Goal: Task Accomplishment & Management: Manage account settings

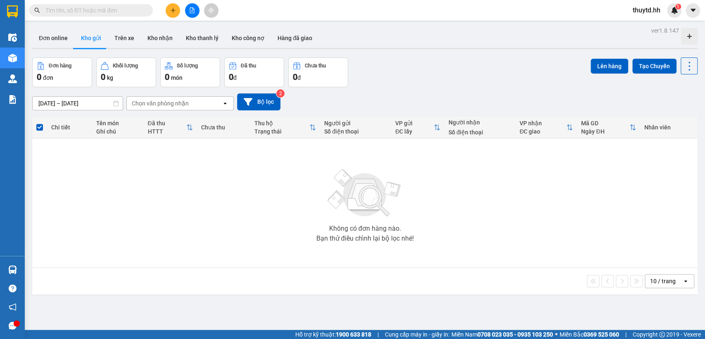
click at [175, 14] on button at bounding box center [173, 10] width 14 height 14
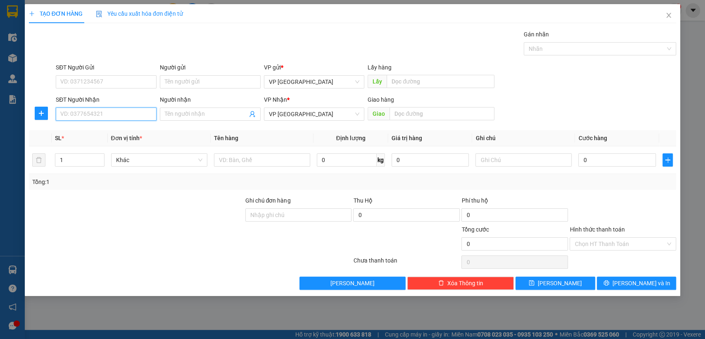
click at [144, 116] on input "SĐT Người Nhận" at bounding box center [106, 113] width 101 height 13
type input "0949763773"
click at [94, 129] on div "0949763773" at bounding box center [106, 130] width 91 height 9
type input "[PERSON_NAME]"
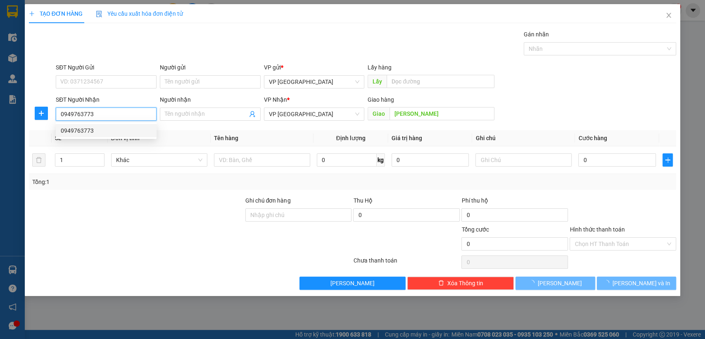
type input "30.000"
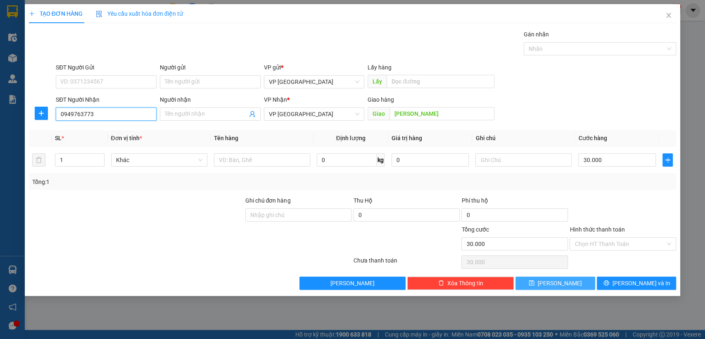
type input "0949763773"
click at [560, 283] on span "[PERSON_NAME]" at bounding box center [560, 282] width 44 height 9
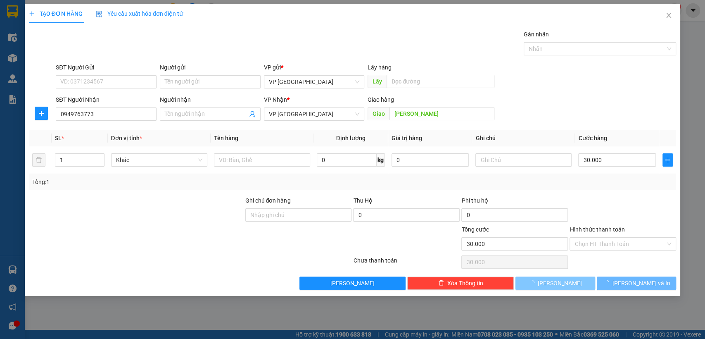
type input "0"
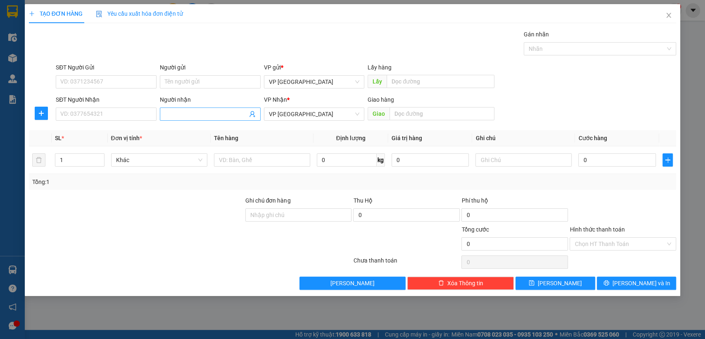
click at [225, 115] on input "Người nhận" at bounding box center [206, 113] width 83 height 9
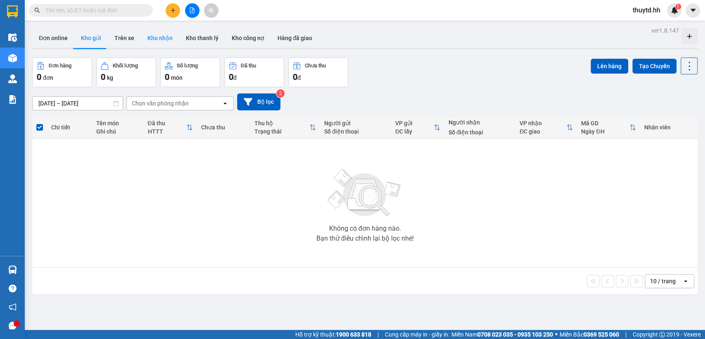
click at [156, 43] on button "Kho nhận" at bounding box center [160, 38] width 38 height 20
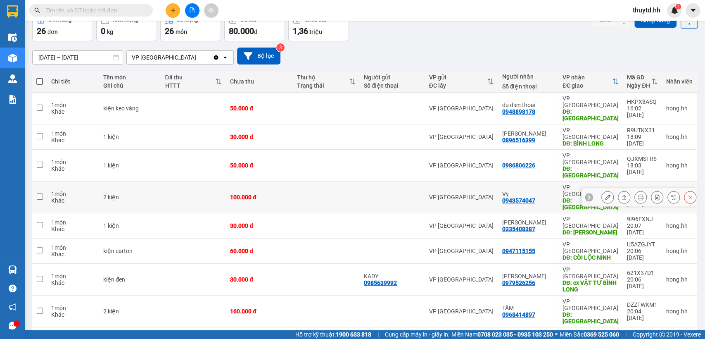
scroll to position [92, 0]
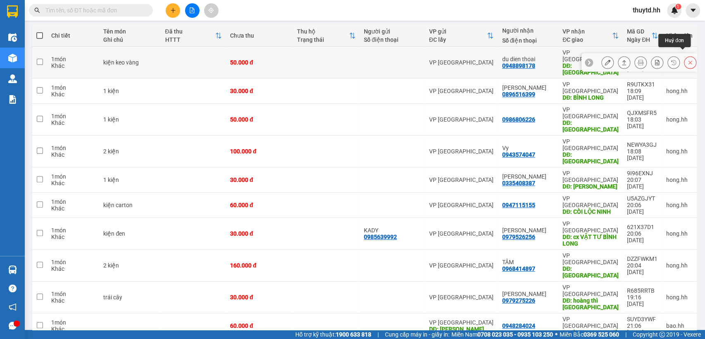
click at [687, 56] on button at bounding box center [690, 62] width 12 height 14
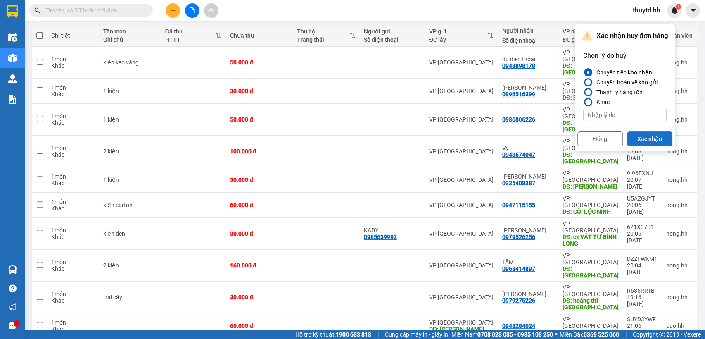
click at [656, 138] on button "Xác nhận" at bounding box center [649, 138] width 45 height 15
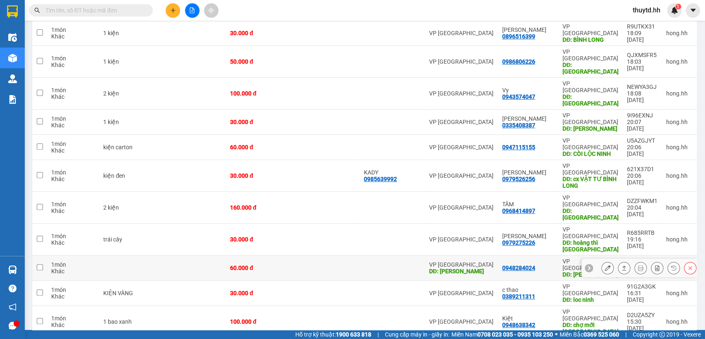
scroll to position [138, 0]
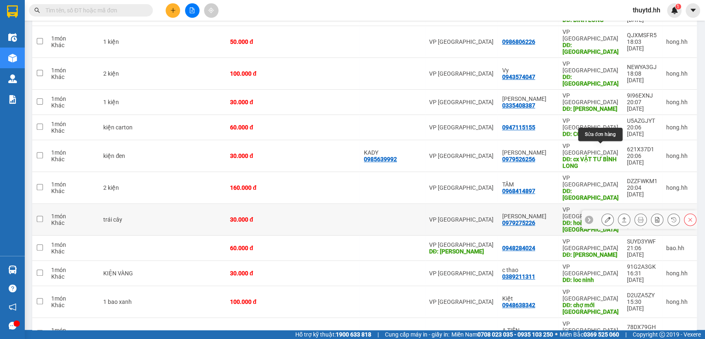
click at [602, 212] on button at bounding box center [608, 219] width 12 height 14
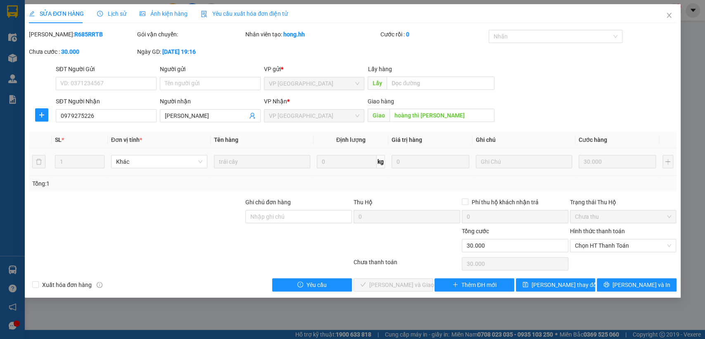
type input "0979275226"
type input "[PERSON_NAME]"
type input "hoàng thì [PERSON_NAME]"
type input "0"
type input "30.000"
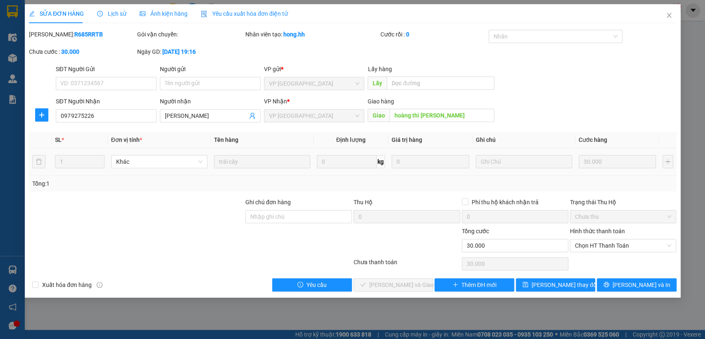
type input "30.000"
click at [39, 112] on icon "plus" at bounding box center [41, 115] width 7 height 7
click at [51, 142] on span "Chuyển hoàn" at bounding box center [57, 144] width 34 height 9
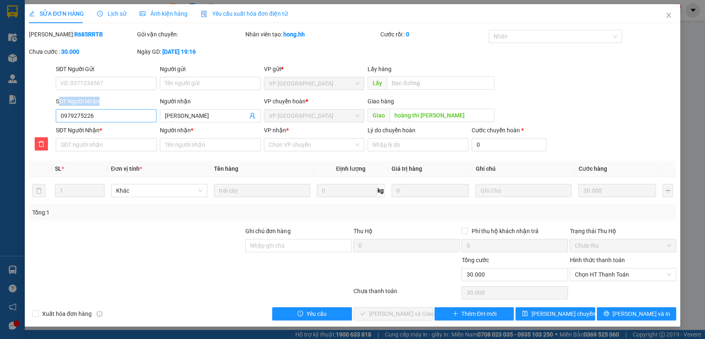
drag, startPoint x: 61, startPoint y: 108, endPoint x: 79, endPoint y: 116, distance: 20.5
click at [79, 116] on div "SĐT Người Nhận 0979275226" at bounding box center [106, 111] width 101 height 29
drag, startPoint x: 57, startPoint y: 116, endPoint x: 96, endPoint y: 119, distance: 39.3
click at [113, 118] on input "0979275226" at bounding box center [106, 115] width 101 height 13
paste input "0979275226"
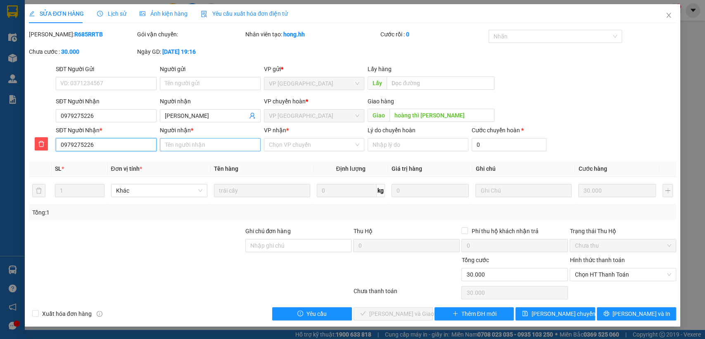
type input "0979275226"
click at [220, 151] on input "Người nhận *" at bounding box center [210, 144] width 101 height 13
type input "[PERSON_NAME]"
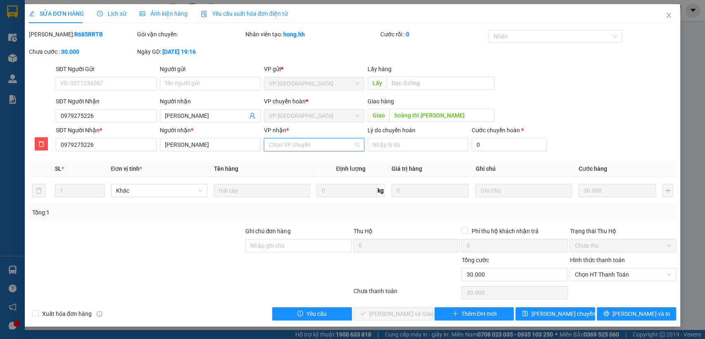
click at [271, 142] on input "VP nhận *" at bounding box center [311, 144] width 85 height 12
drag, startPoint x: 286, startPoint y: 175, endPoint x: 356, endPoint y: 199, distance: 74.1
click at [287, 175] on div "VP [GEOGRAPHIC_DATA]" at bounding box center [313, 174] width 91 height 9
click at [570, 311] on span "[PERSON_NAME] chuyển hoàn" at bounding box center [570, 313] width 78 height 9
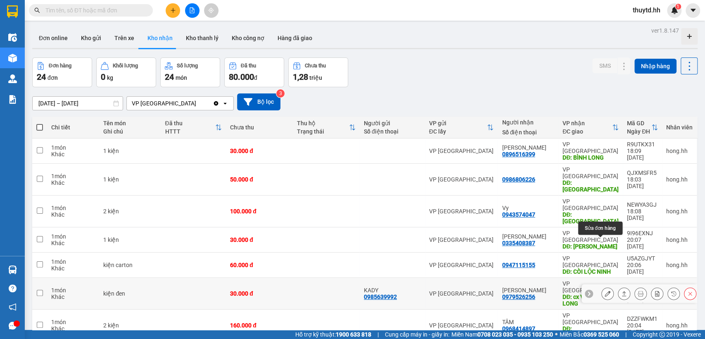
click at [602, 286] on button at bounding box center [608, 293] width 12 height 14
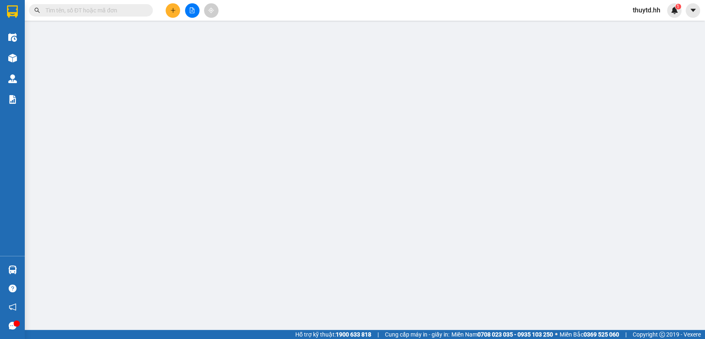
type input "0985639992"
type input "KADY"
type input "0979526256"
type input "[PERSON_NAME]"
type input "cx VẬT TƯ BÌNH LONG"
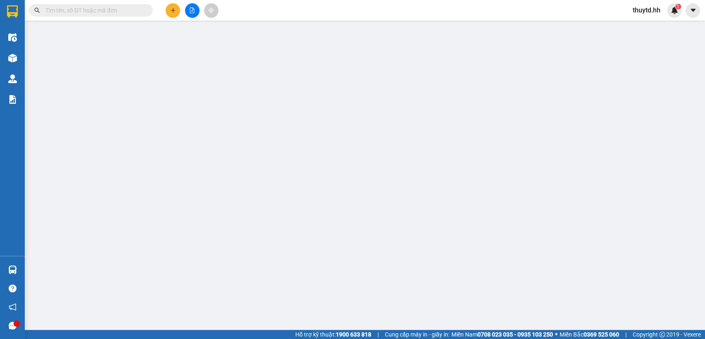
type input "0"
type input "30.000"
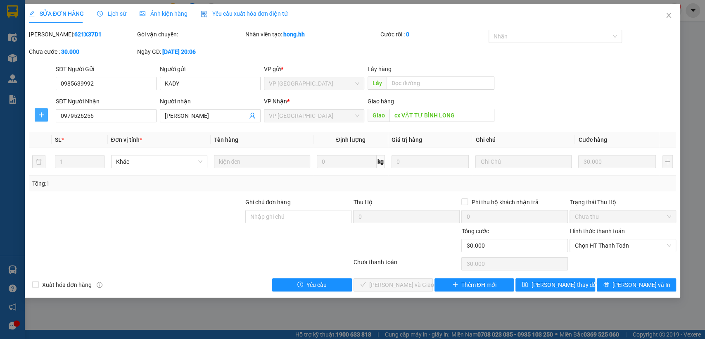
click at [38, 113] on span "plus" at bounding box center [41, 115] width 12 height 7
click at [49, 145] on span "Chuyển hoàn" at bounding box center [57, 144] width 34 height 9
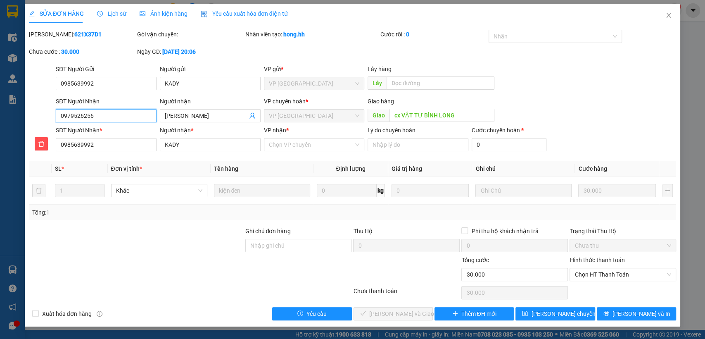
drag, startPoint x: 56, startPoint y: 116, endPoint x: 100, endPoint y: 119, distance: 44.2
click at [117, 116] on input "0979526256" at bounding box center [106, 115] width 101 height 13
click at [129, 152] on div "SĐT Người Nhận * 0985639992" at bounding box center [106, 140] width 101 height 29
click at [129, 151] on div "SĐT Người Nhận * 0985639992" at bounding box center [106, 140] width 101 height 29
click at [128, 149] on input "0985639992" at bounding box center [106, 144] width 101 height 13
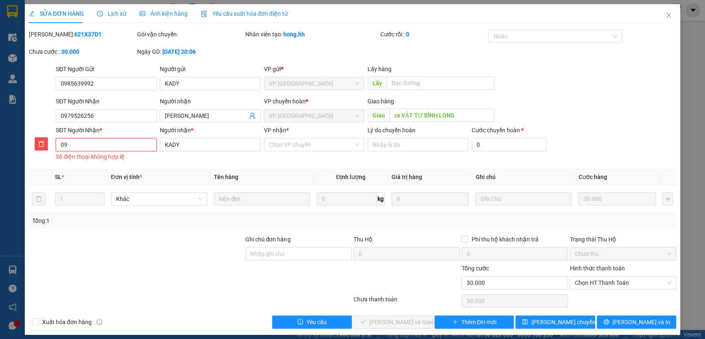
type input "0"
paste input "0979526256"
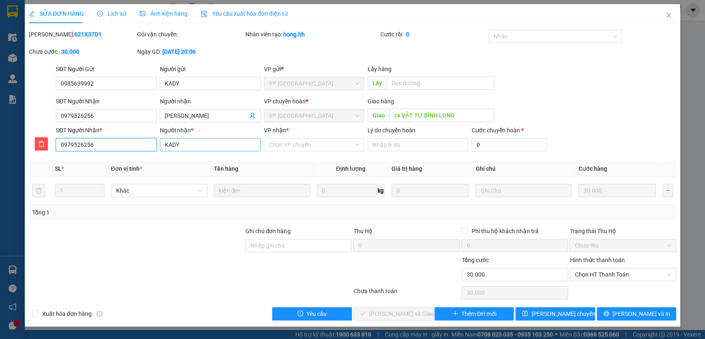
type input "0979526256"
click at [188, 144] on input "KADY" at bounding box center [210, 144] width 101 height 13
type input "K"
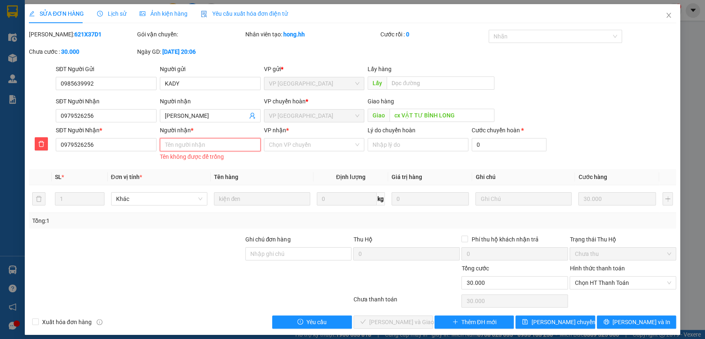
click at [180, 149] on input "Người nhận *" at bounding box center [210, 144] width 101 height 13
type input "[PERSON_NAME]"
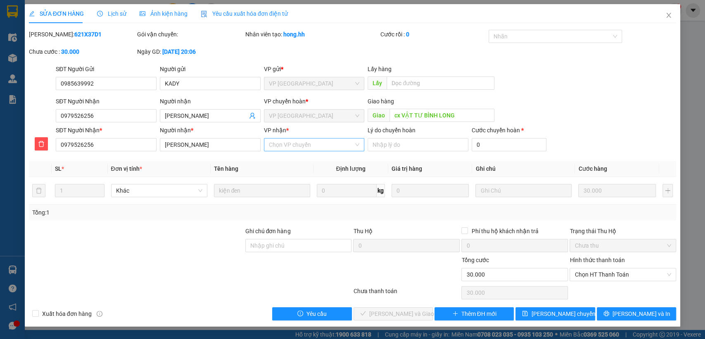
click at [286, 146] on input "VP nhận *" at bounding box center [311, 144] width 85 height 12
click at [296, 177] on div "VP [GEOGRAPHIC_DATA]" at bounding box center [313, 174] width 91 height 9
click at [535, 313] on button "[PERSON_NAME] chuyển hoàn" at bounding box center [554, 313] width 79 height 13
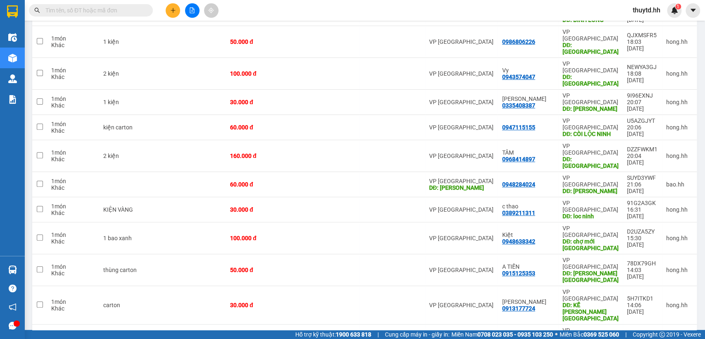
scroll to position [92, 0]
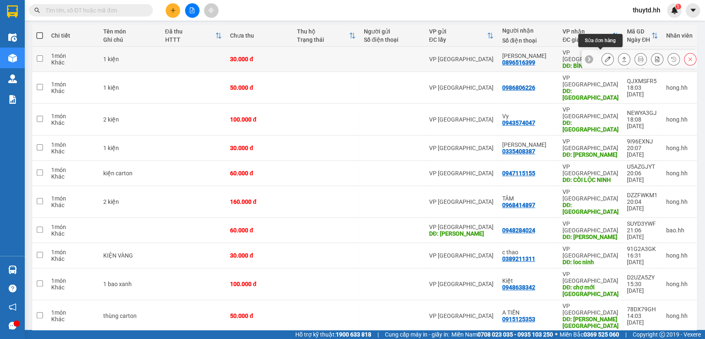
click at [605, 56] on icon at bounding box center [608, 59] width 6 height 6
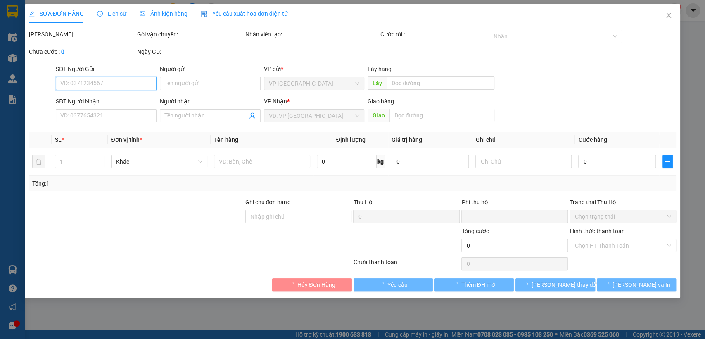
type input "0896516399"
type input "[PERSON_NAME]"
type input "BÌNH LONG"
type input "0"
type input "30.000"
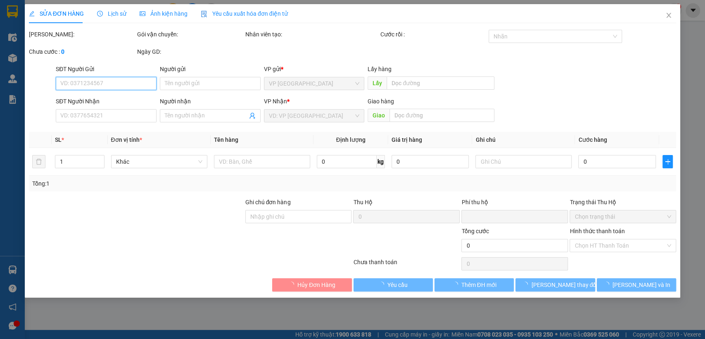
type input "30.000"
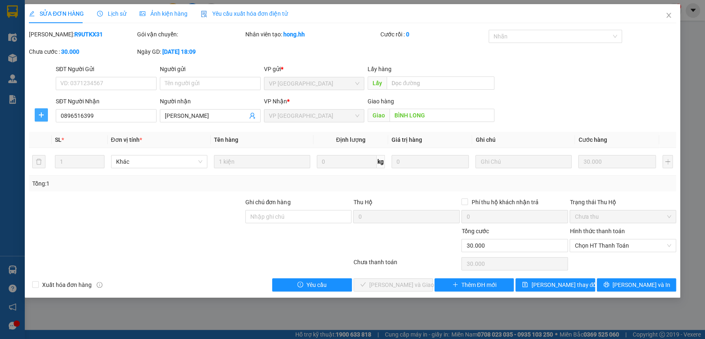
click at [43, 113] on icon "plus" at bounding box center [41, 115] width 7 height 7
click at [50, 144] on span "Chuyển hoàn" at bounding box center [57, 144] width 34 height 9
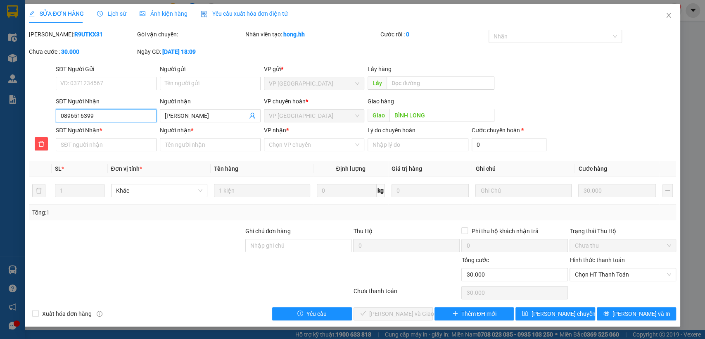
drag, startPoint x: 57, startPoint y: 114, endPoint x: 104, endPoint y: 118, distance: 47.6
click at [104, 118] on input "0896516399" at bounding box center [106, 115] width 101 height 13
paste input "0896516399"
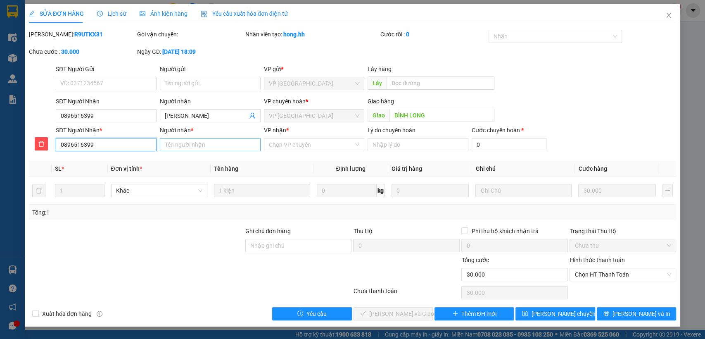
type input "0896516399"
click at [195, 144] on input "Người nhận *" at bounding box center [210, 144] width 101 height 13
type input "blong"
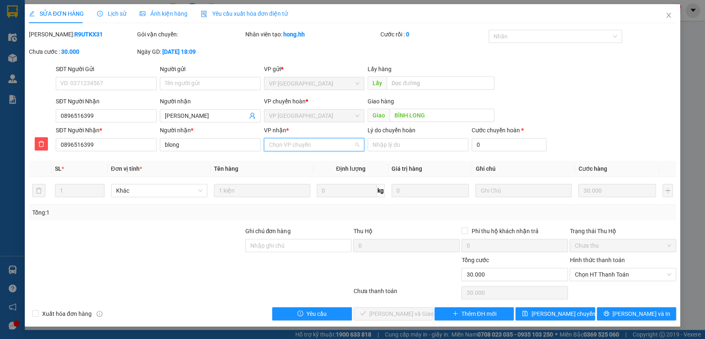
click at [327, 141] on input "VP nhận *" at bounding box center [311, 144] width 85 height 12
click at [286, 175] on div "VP [GEOGRAPHIC_DATA]" at bounding box center [313, 174] width 91 height 9
click at [544, 313] on span "[PERSON_NAME] chuyển hoàn" at bounding box center [570, 313] width 78 height 9
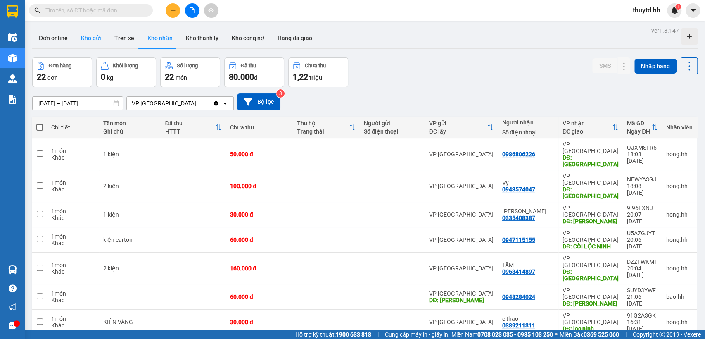
click at [86, 36] on button "Kho gửi" at bounding box center [90, 38] width 33 height 20
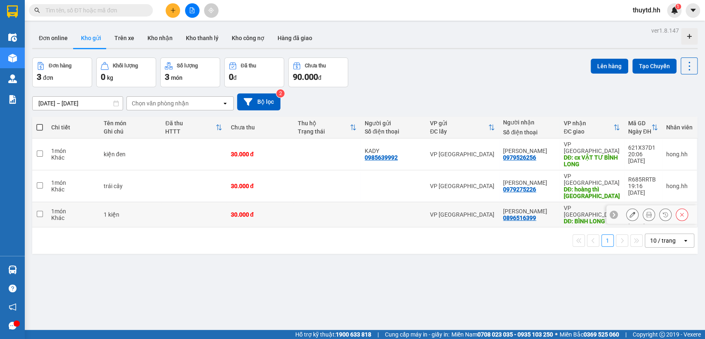
click at [345, 202] on td at bounding box center [327, 214] width 67 height 25
checkbox input "true"
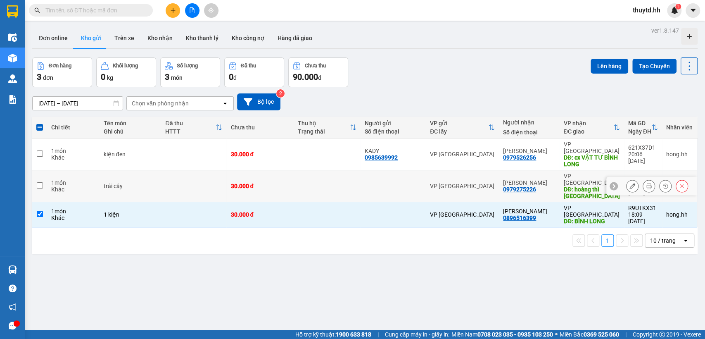
click at [313, 177] on td at bounding box center [327, 186] width 67 height 32
checkbox input "true"
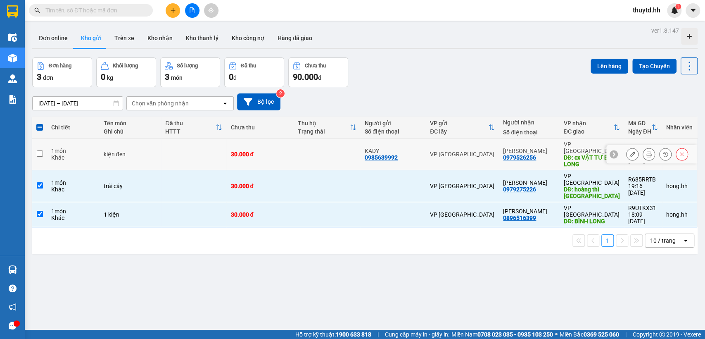
click at [312, 153] on td at bounding box center [327, 154] width 67 height 32
checkbox input "true"
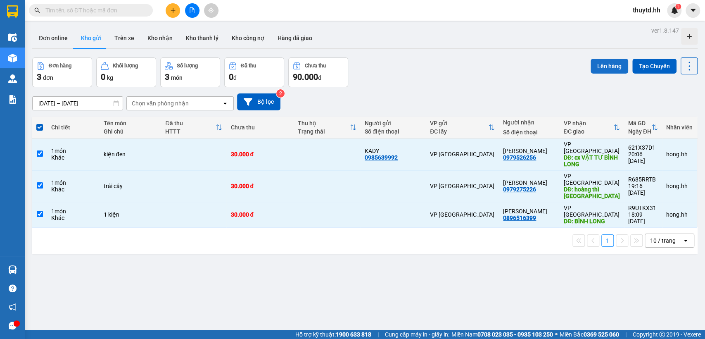
click at [597, 59] on button "Lên hàng" at bounding box center [610, 66] width 38 height 15
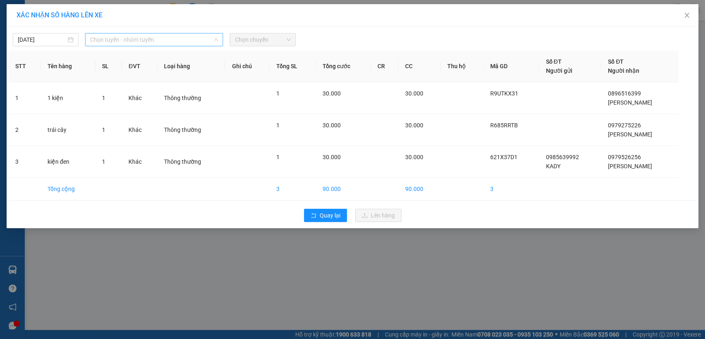
click at [170, 34] on span "Chọn tuyến - nhóm tuyến" at bounding box center [154, 39] width 128 height 12
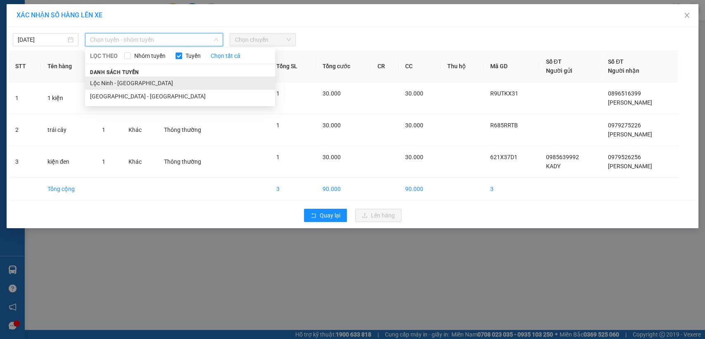
click at [86, 81] on li "Lộc Ninh - [GEOGRAPHIC_DATA]" at bounding box center [180, 82] width 190 height 13
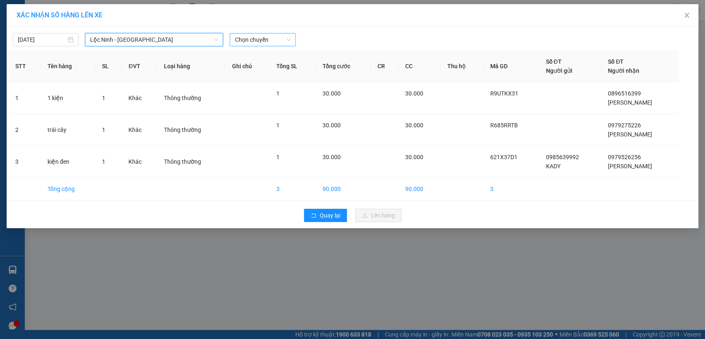
click at [266, 37] on span "Chọn chuyến" at bounding box center [263, 39] width 56 height 12
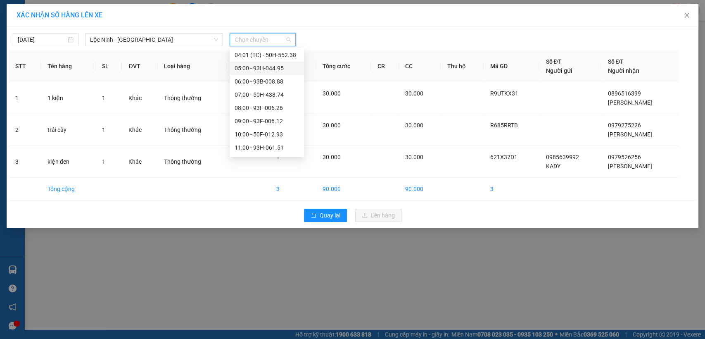
scroll to position [92, 0]
click at [259, 90] on div "09:00 - 93F-006.12" at bounding box center [267, 96] width 74 height 13
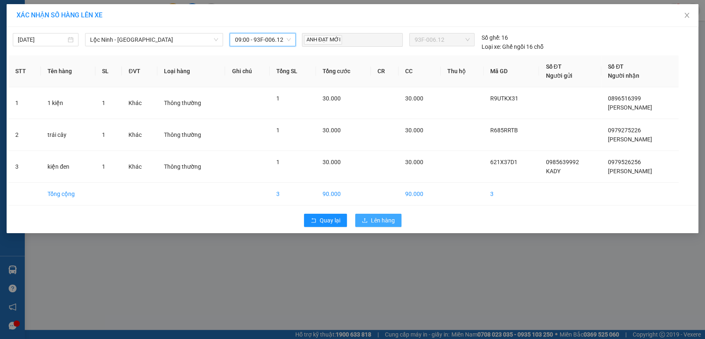
click at [380, 219] on span "Lên hàng" at bounding box center [383, 220] width 24 height 9
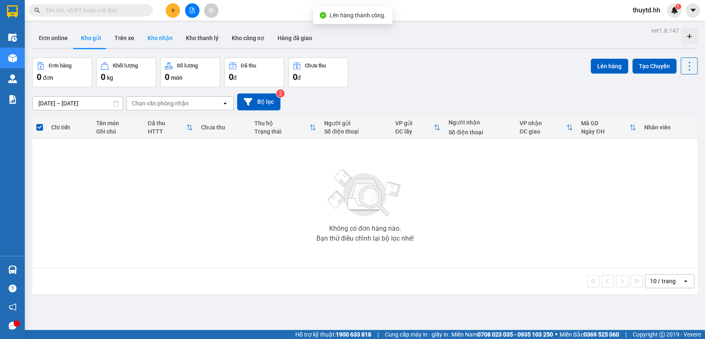
click at [163, 38] on button "Kho nhận" at bounding box center [160, 38] width 38 height 20
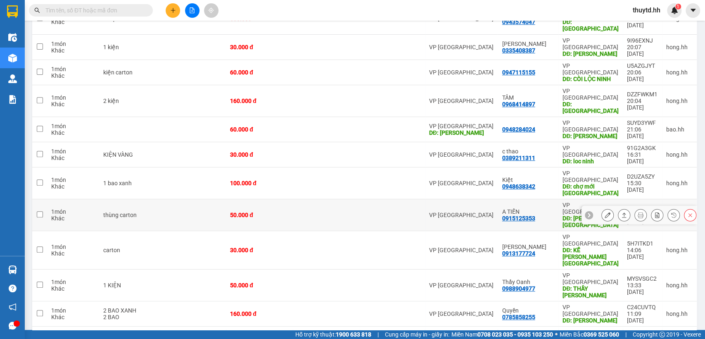
scroll to position [152, 0]
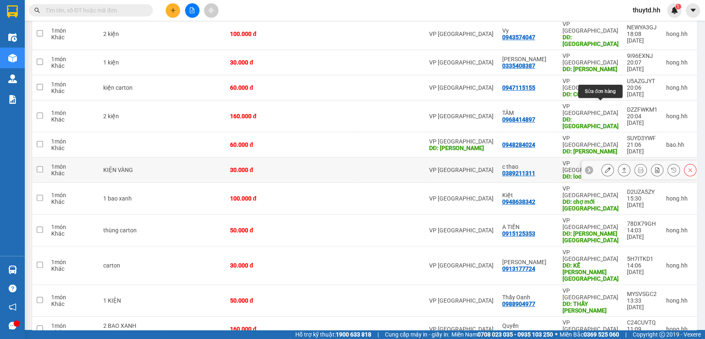
click at [605, 167] on icon at bounding box center [608, 170] width 6 height 6
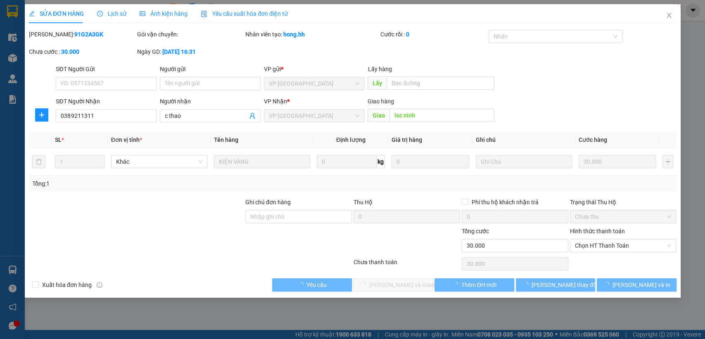
type input "0389211311"
type input "c thao"
type input "loc ninh"
type input "0"
type input "30.000"
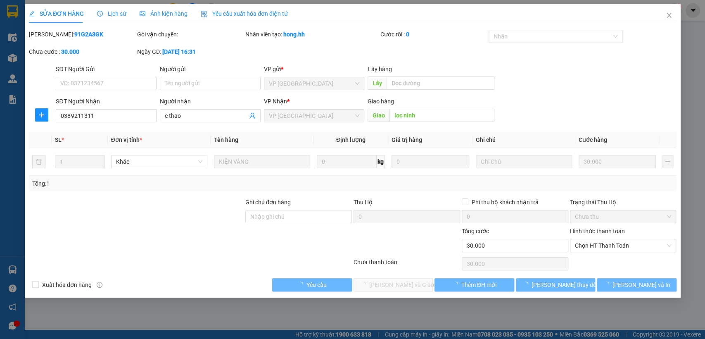
type input "30.000"
click at [42, 113] on icon "plus" at bounding box center [41, 115] width 7 height 7
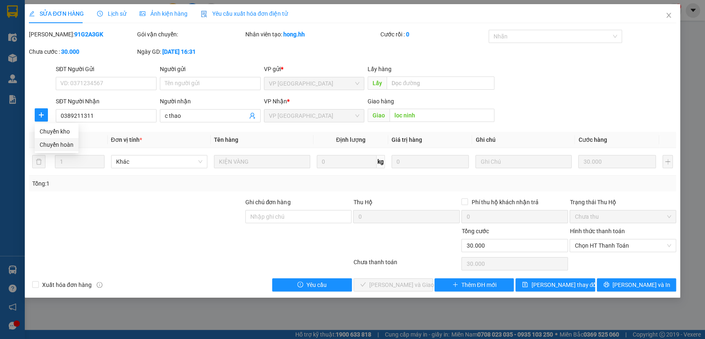
click at [50, 148] on span "Chuyển hoàn" at bounding box center [57, 144] width 34 height 9
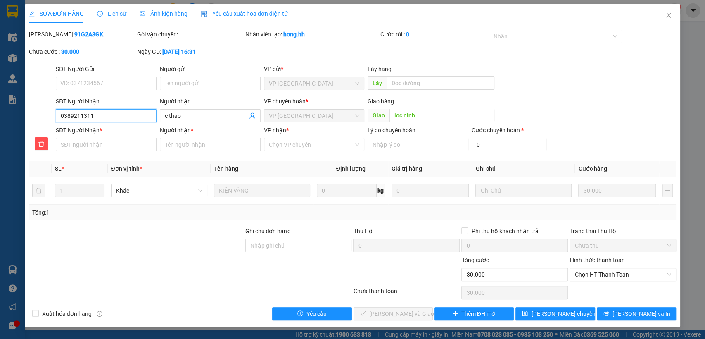
drag, startPoint x: 58, startPoint y: 117, endPoint x: 90, endPoint y: 116, distance: 31.4
click at [139, 116] on input "0389211311" at bounding box center [106, 115] width 101 height 13
paste input "0389211311"
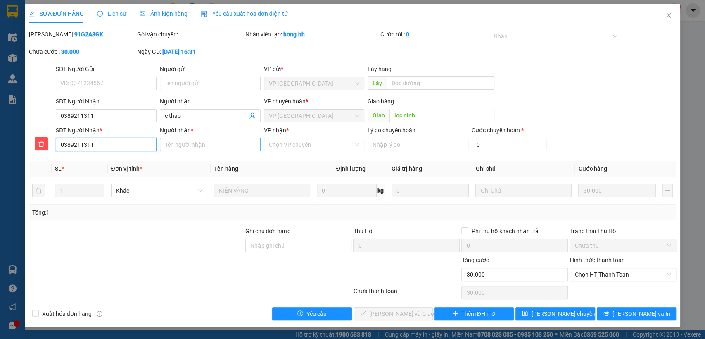
type input "0389211311"
click at [205, 145] on input "Người nhận *" at bounding box center [210, 144] width 101 height 13
type input "c thao"
click at [297, 140] on input "VP nhận *" at bounding box center [311, 144] width 85 height 12
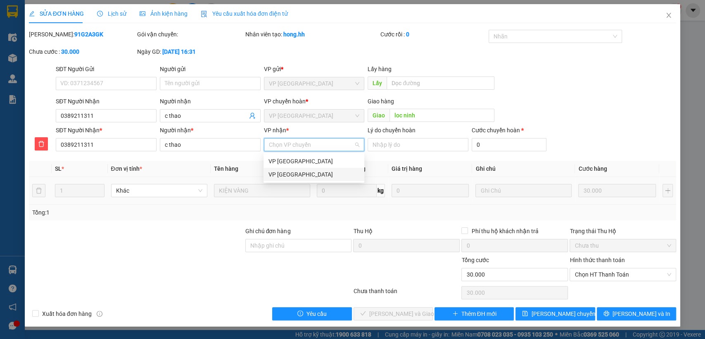
drag, startPoint x: 274, startPoint y: 173, endPoint x: 321, endPoint y: 178, distance: 46.9
click at [275, 174] on div "VP [GEOGRAPHIC_DATA]" at bounding box center [313, 174] width 91 height 9
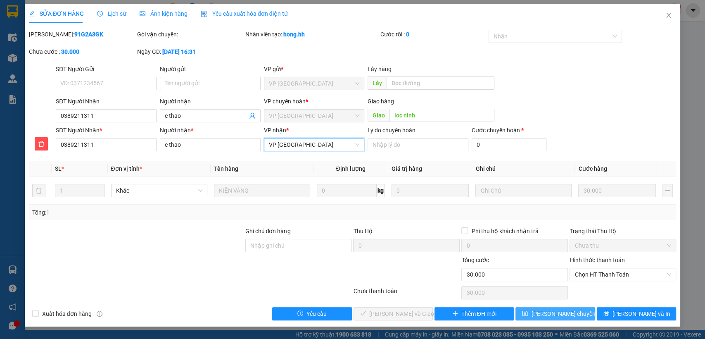
click at [545, 313] on span "[PERSON_NAME] chuyển hoàn" at bounding box center [570, 313] width 78 height 9
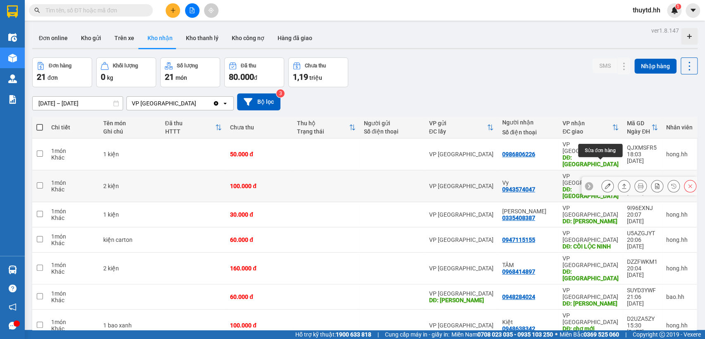
click at [602, 179] on button at bounding box center [608, 186] width 12 height 14
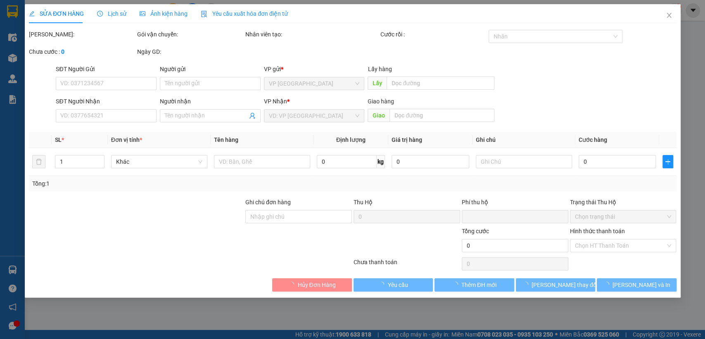
type input "0943574047"
type input "Vy"
type input "[GEOGRAPHIC_DATA]"
type input "0"
type input "100.000"
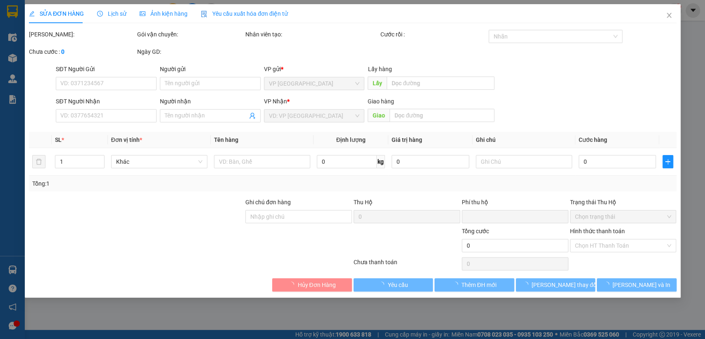
type input "100.000"
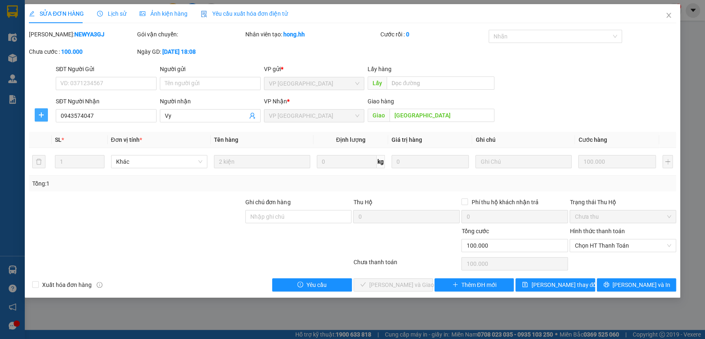
click at [45, 119] on button "button" at bounding box center [41, 114] width 13 height 13
click at [46, 148] on span "Chuyển hoàn" at bounding box center [57, 144] width 34 height 9
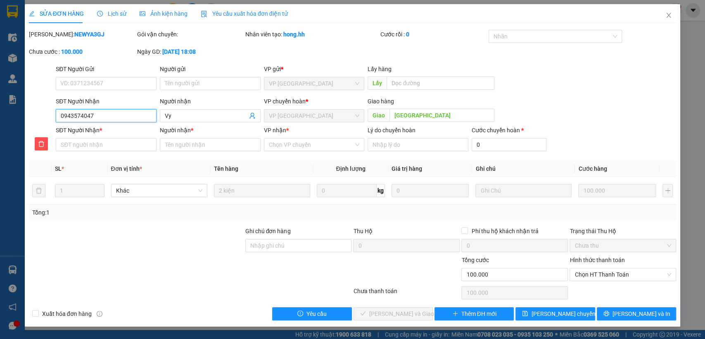
drag, startPoint x: 57, startPoint y: 115, endPoint x: 129, endPoint y: 114, distance: 71.5
click at [129, 114] on input "0943574047" at bounding box center [106, 115] width 101 height 13
paste input "0943574047"
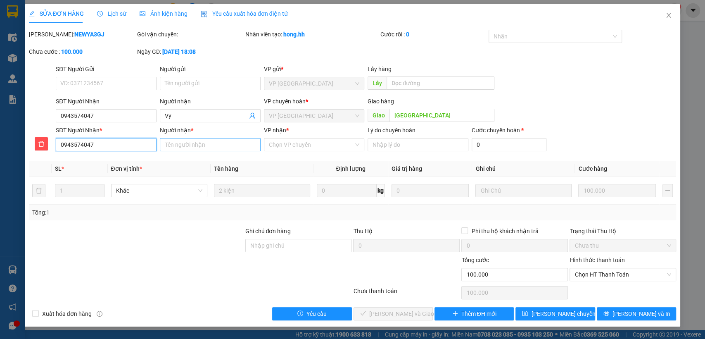
type input "0943574047"
click at [193, 145] on input "Người nhận *" at bounding box center [210, 144] width 101 height 13
type input "vy"
click at [296, 145] on input "VP nhận *" at bounding box center [311, 144] width 85 height 12
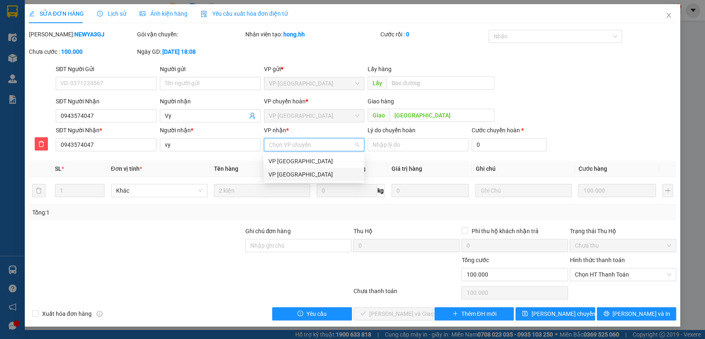
click at [296, 170] on div "VP [GEOGRAPHIC_DATA]" at bounding box center [313, 174] width 91 height 9
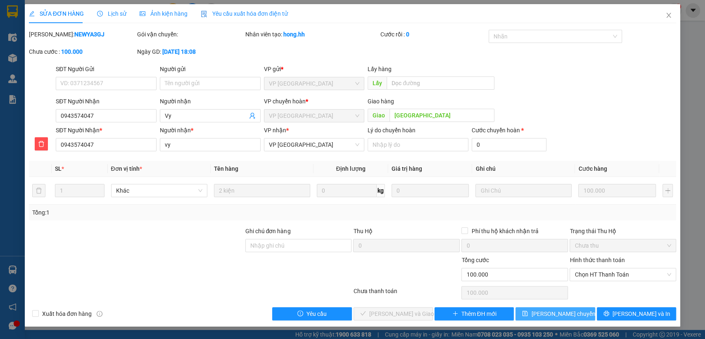
click at [573, 312] on span "[PERSON_NAME] chuyển hoàn" at bounding box center [570, 313] width 78 height 9
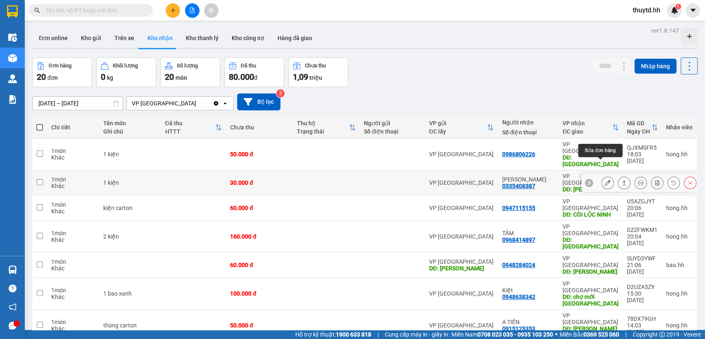
click at [605, 180] on icon at bounding box center [608, 183] width 6 height 6
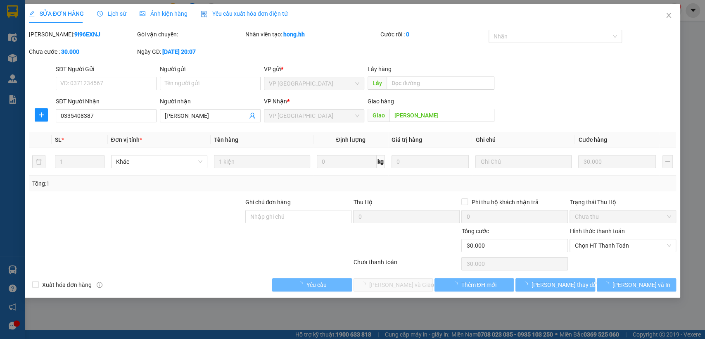
type input "0335408387"
type input "[PERSON_NAME]"
type input "0"
type input "30.000"
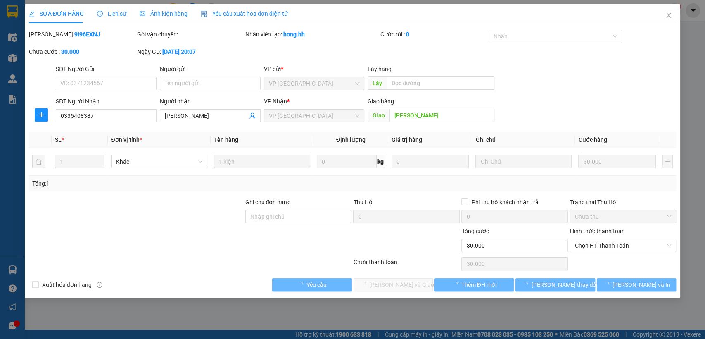
type input "30.000"
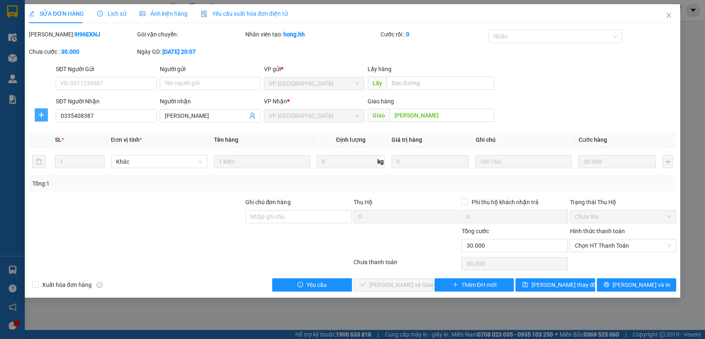
click at [41, 116] on icon "plus" at bounding box center [41, 115] width 7 height 7
click at [55, 147] on span "Chuyển hoàn" at bounding box center [57, 144] width 34 height 9
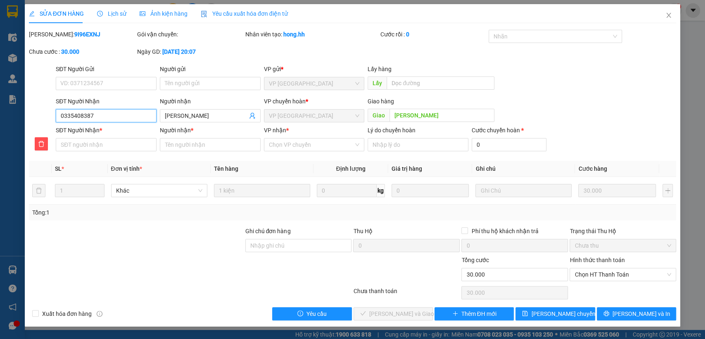
drag, startPoint x: 64, startPoint y: 116, endPoint x: 123, endPoint y: 114, distance: 59.1
click at [123, 114] on input "0335408387" at bounding box center [106, 115] width 101 height 13
paste input "0335408387"
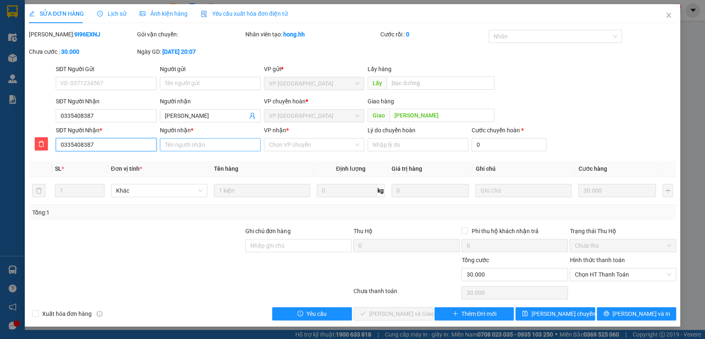
type input "0335408387"
click at [221, 146] on input "Người nhận *" at bounding box center [210, 144] width 101 height 13
click at [302, 140] on input "VP nhận *" at bounding box center [311, 144] width 85 height 12
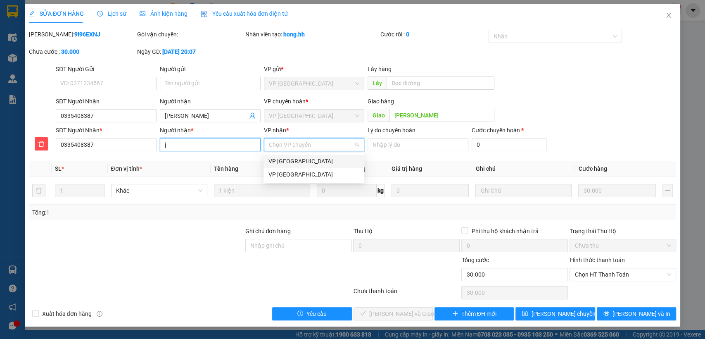
click at [208, 142] on input "j" at bounding box center [210, 144] width 101 height 13
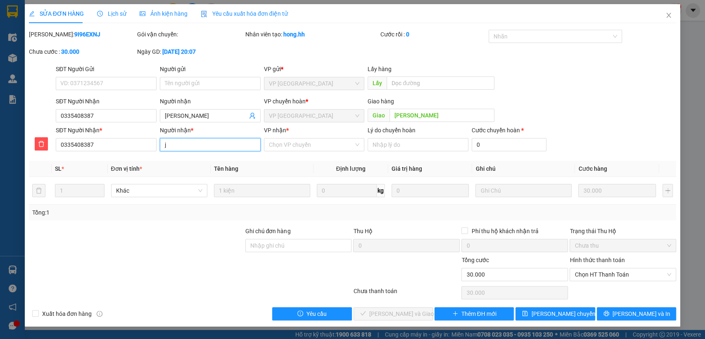
type input "[PERSON_NAME]"
click at [337, 145] on input "VP nhận *" at bounding box center [311, 144] width 85 height 12
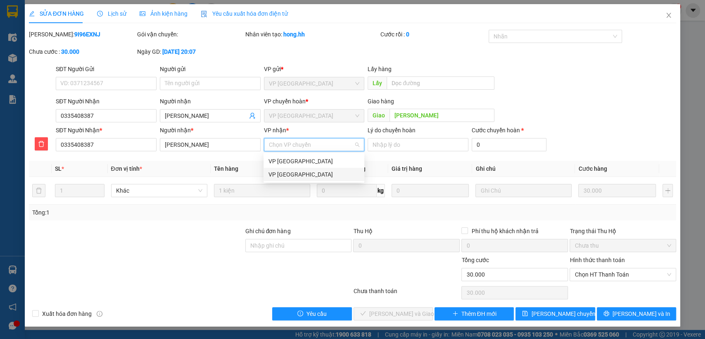
click at [297, 176] on div "VP [GEOGRAPHIC_DATA]" at bounding box center [313, 174] width 91 height 9
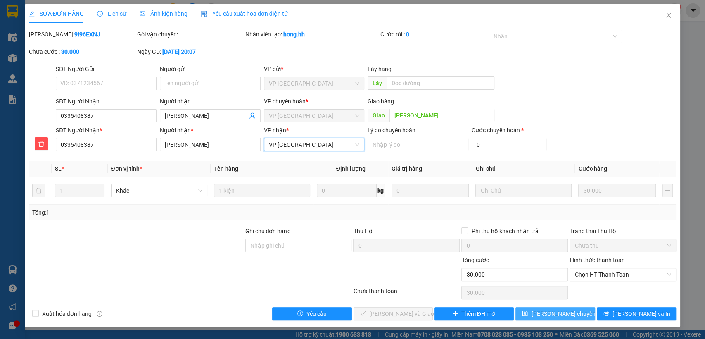
click at [544, 311] on span "[PERSON_NAME] chuyển hoàn" at bounding box center [570, 313] width 78 height 9
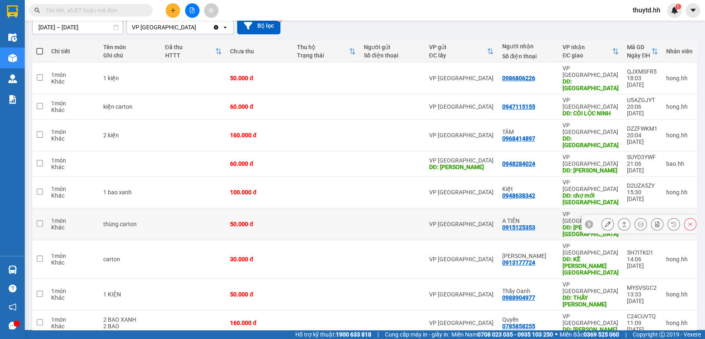
scroll to position [92, 0]
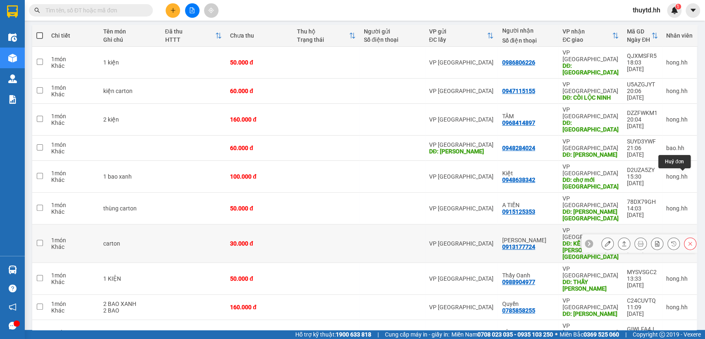
click at [687, 240] on icon at bounding box center [690, 243] width 6 height 6
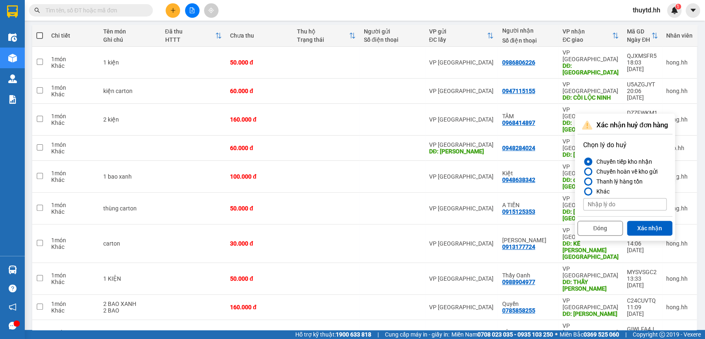
drag, startPoint x: 651, startPoint y: 226, endPoint x: 635, endPoint y: 221, distance: 16.3
click at [650, 226] on button "Xác nhận" at bounding box center [649, 228] width 45 height 15
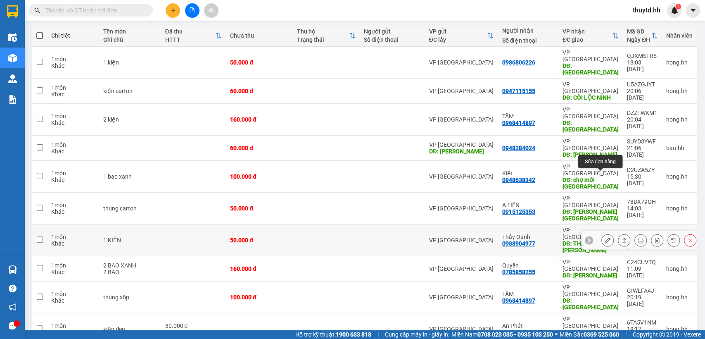
click at [605, 237] on icon at bounding box center [608, 240] width 6 height 6
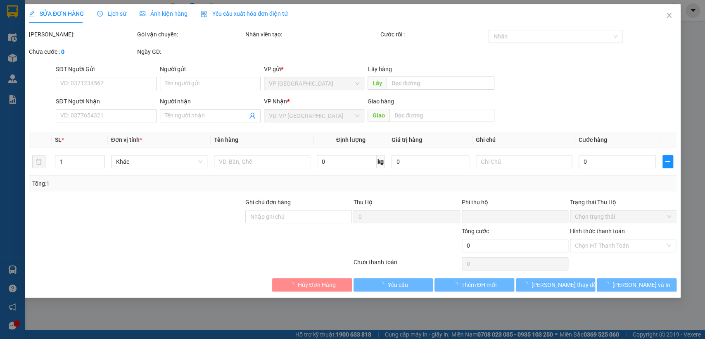
type input "0988904977"
type input "Thầy Oanh"
type input "THẦY [PERSON_NAME]"
type input "0"
type input "50.000"
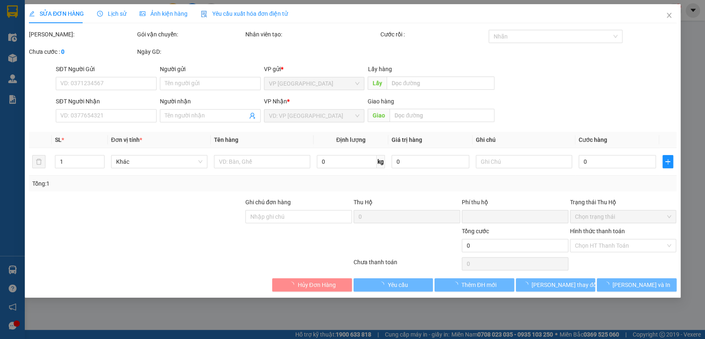
type input "50.000"
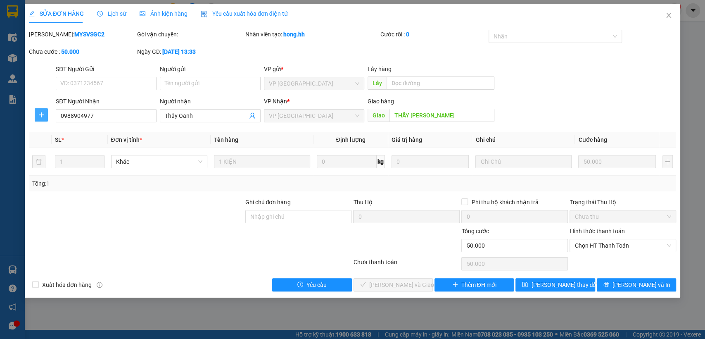
click at [38, 113] on icon "plus" at bounding box center [41, 115] width 7 height 7
click at [53, 146] on span "Chuyển hoàn" at bounding box center [57, 144] width 34 height 9
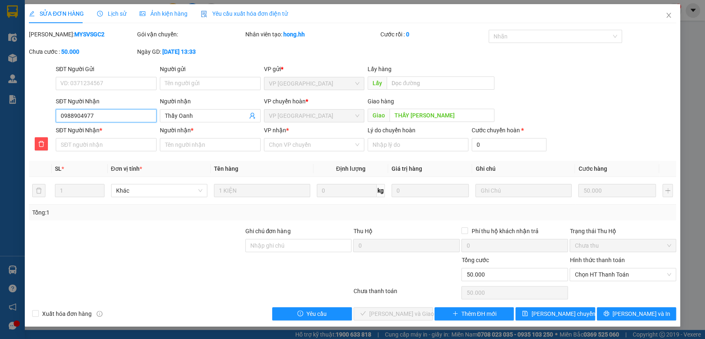
drag, startPoint x: 59, startPoint y: 116, endPoint x: 132, endPoint y: 119, distance: 72.8
click at [133, 118] on input "0988904977" at bounding box center [106, 115] width 101 height 13
paste input "0988904977"
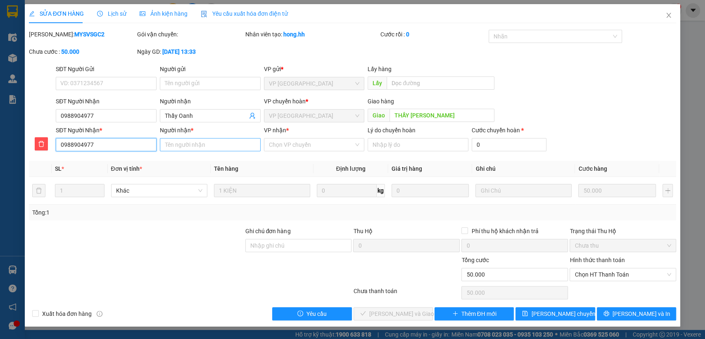
type input "0988904977"
click at [191, 146] on input "Người nhận *" at bounding box center [210, 144] width 101 height 13
type input "thây oanh"
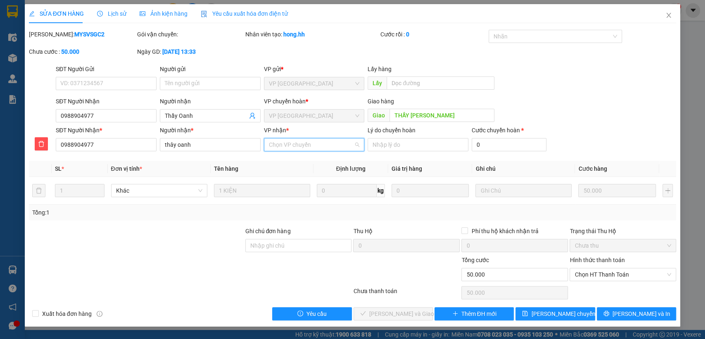
click at [315, 145] on input "VP nhận *" at bounding box center [311, 144] width 85 height 12
click at [313, 178] on div "VP [GEOGRAPHIC_DATA]" at bounding box center [313, 174] width 91 height 9
click at [545, 312] on span "[PERSON_NAME] chuyển hoàn" at bounding box center [570, 313] width 78 height 9
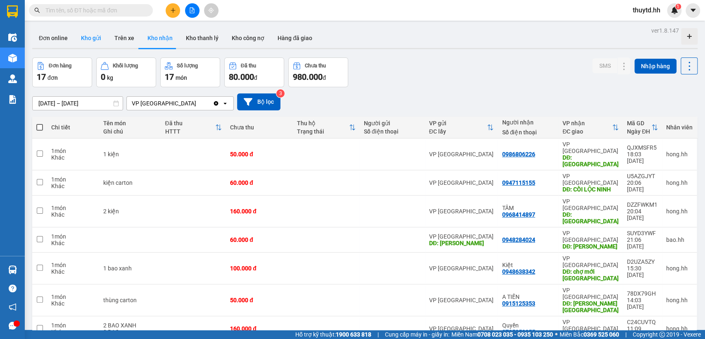
click at [90, 39] on button "Kho gửi" at bounding box center [90, 38] width 33 height 20
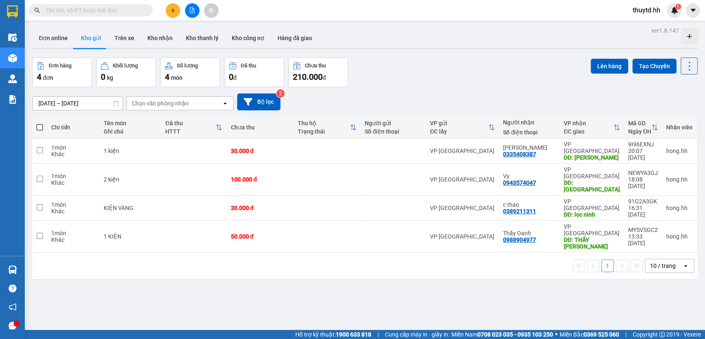
click at [41, 125] on span at bounding box center [39, 127] width 7 height 7
click at [40, 123] on input "checkbox" at bounding box center [40, 123] width 0 height 0
checkbox input "true"
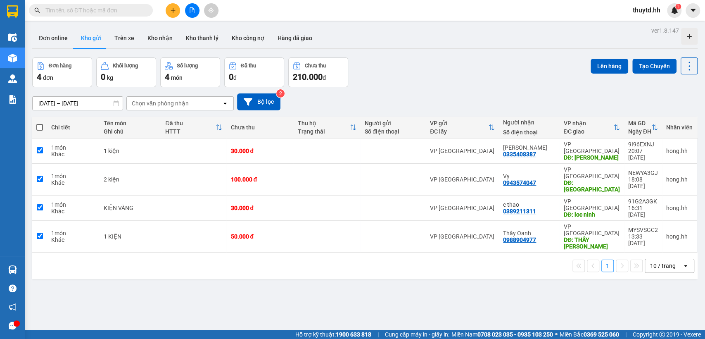
checkbox input "true"
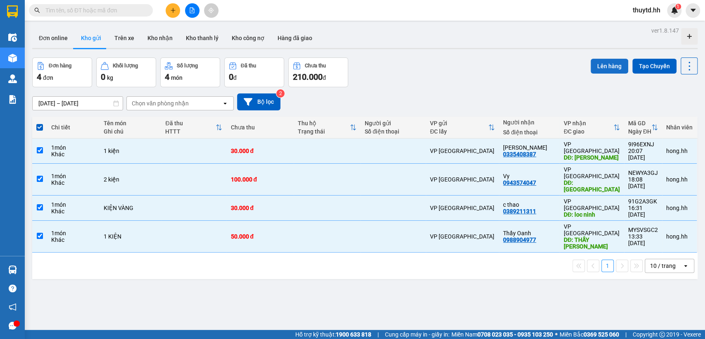
click at [606, 68] on button "Lên hàng" at bounding box center [610, 66] width 38 height 15
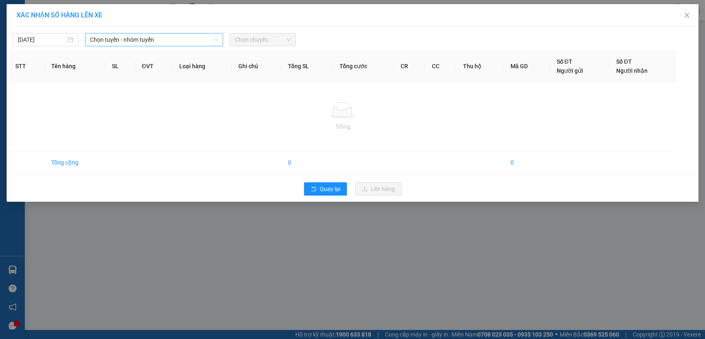
click at [166, 37] on span "Chọn tuyến - nhóm tuyến" at bounding box center [154, 39] width 128 height 12
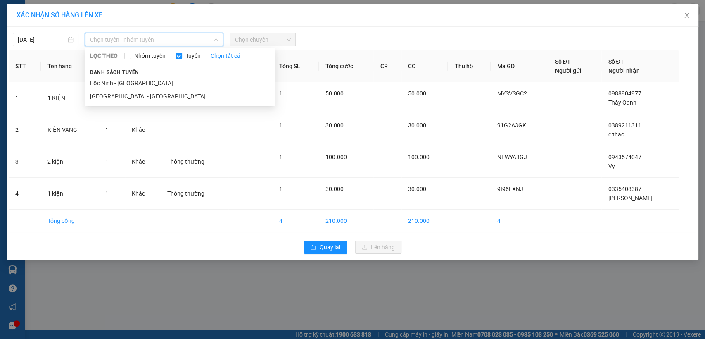
drag, startPoint x: 109, startPoint y: 84, endPoint x: 121, endPoint y: 81, distance: 12.5
click at [112, 83] on li "Lộc Ninh - [GEOGRAPHIC_DATA]" at bounding box center [180, 82] width 190 height 13
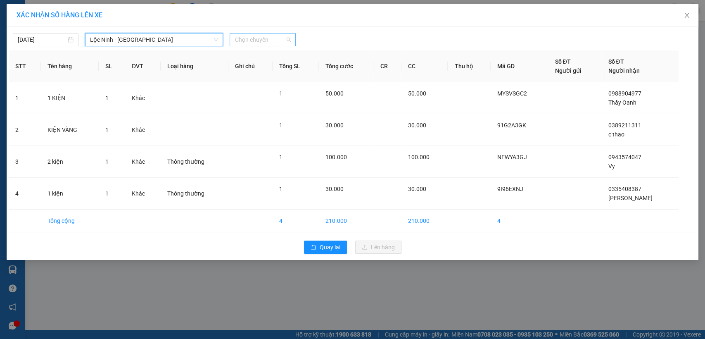
click at [275, 40] on span "Chọn chuyến" at bounding box center [263, 39] width 56 height 12
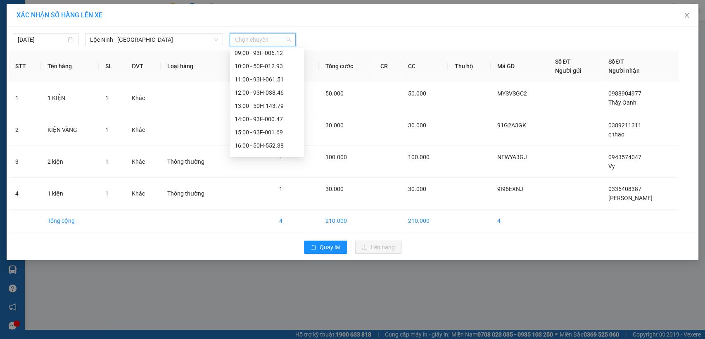
scroll to position [138, 0]
click at [264, 62] on div "10:00 - 50F-012.93" at bounding box center [267, 63] width 64 height 9
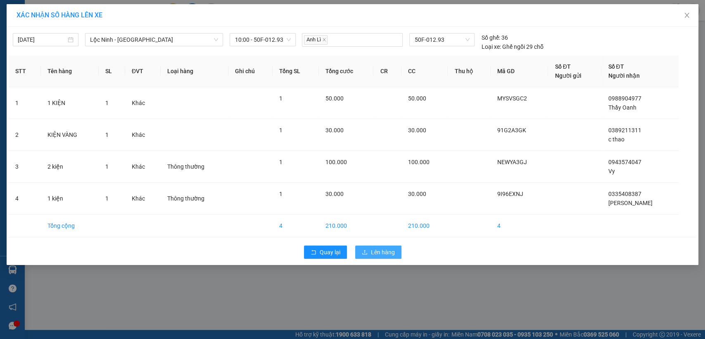
click at [373, 252] on span "Lên hàng" at bounding box center [383, 251] width 24 height 9
